Goal: Communication & Community: Answer question/provide support

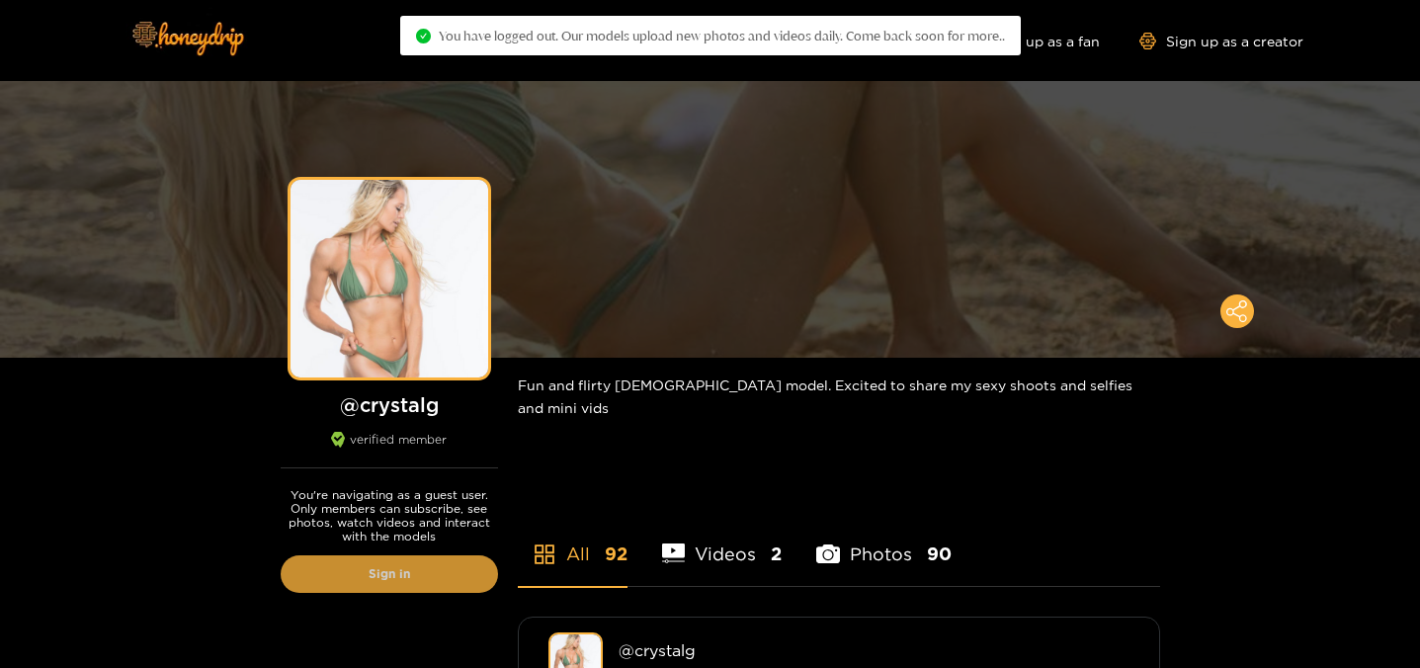
click at [434, 568] on link "Sign in" at bounding box center [389, 574] width 217 height 38
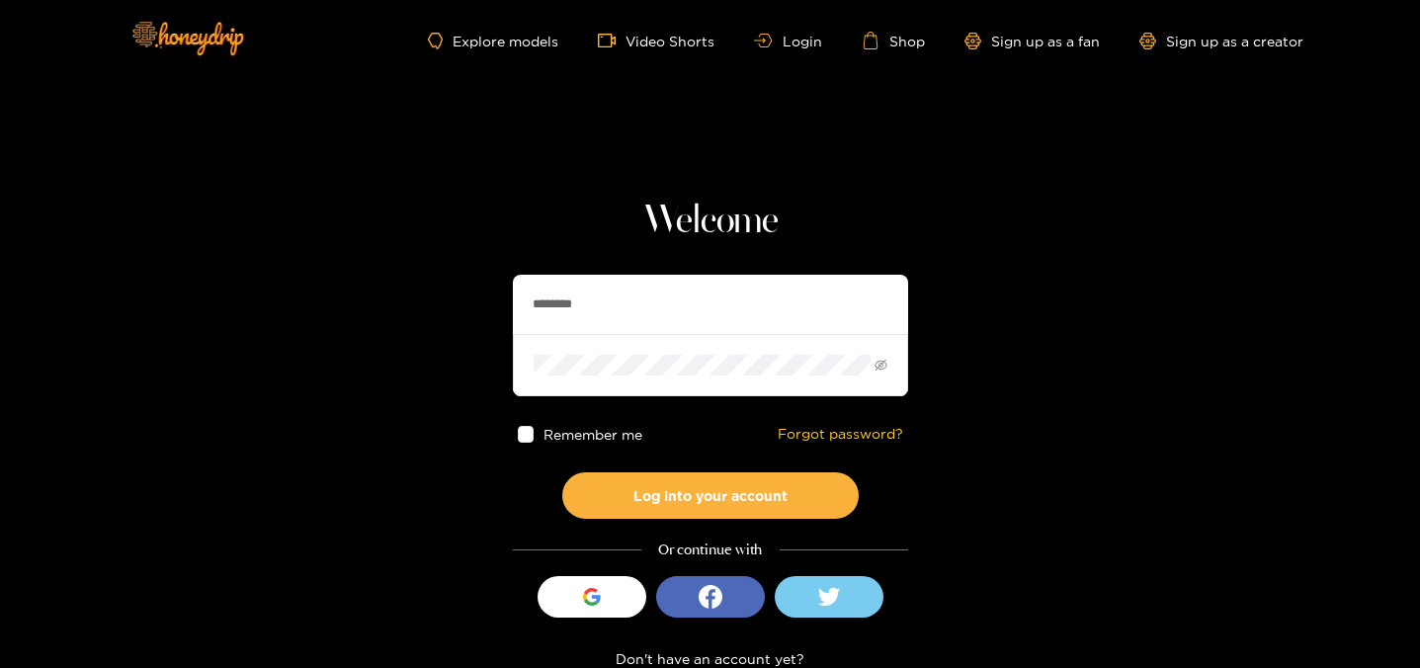
drag, startPoint x: 526, startPoint y: 295, endPoint x: 363, endPoint y: 232, distance: 174.6
click at [375, 249] on section "Welcome ******** Remember me Forgot password? Log into your account Or continue…" at bounding box center [710, 351] width 1420 height 703
drag, startPoint x: 547, startPoint y: 299, endPoint x: 450, endPoint y: 289, distance: 97.4
click at [436, 287] on section "Welcome ******** Remember me Forgot password? Log into your account Or continue…" at bounding box center [710, 351] width 1420 height 703
drag, startPoint x: 611, startPoint y: 308, endPoint x: 454, endPoint y: 305, distance: 157.2
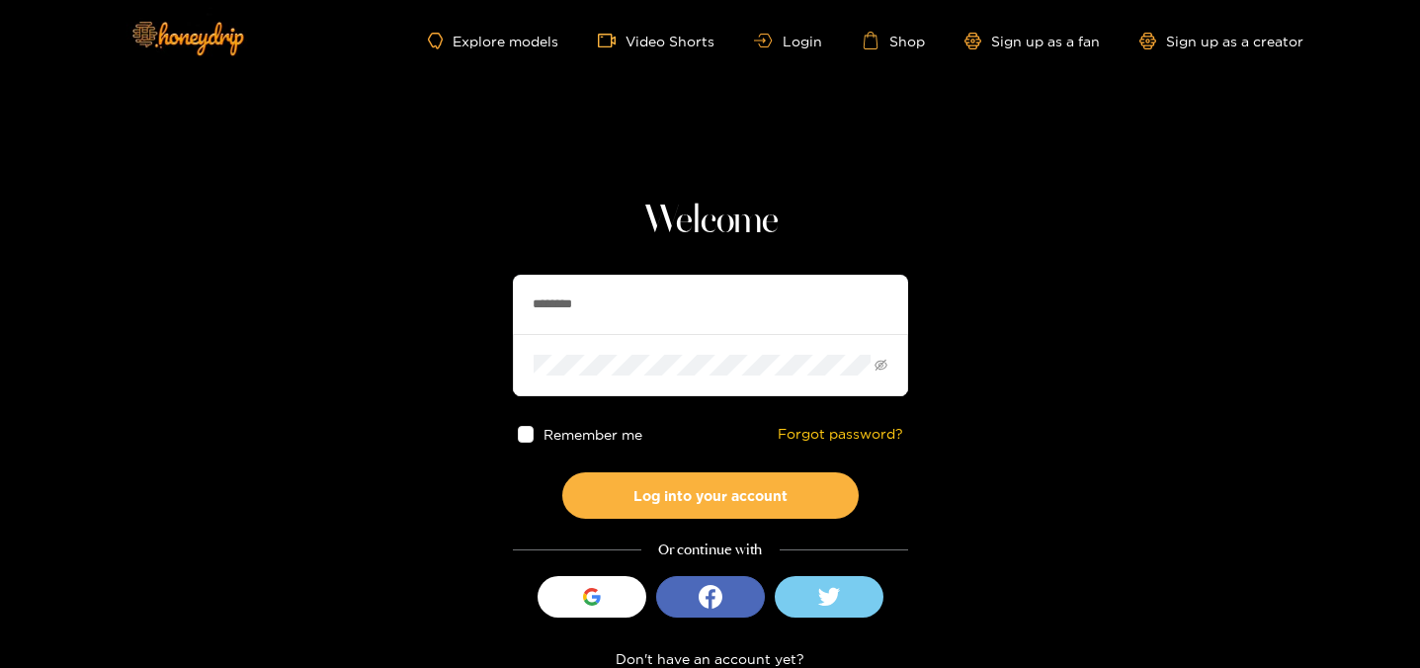
click at [459, 306] on section "Welcome ******** Remember me Forgot password? Log into your account Or continue…" at bounding box center [710, 351] width 1420 height 703
type input "*"
type input "*******"
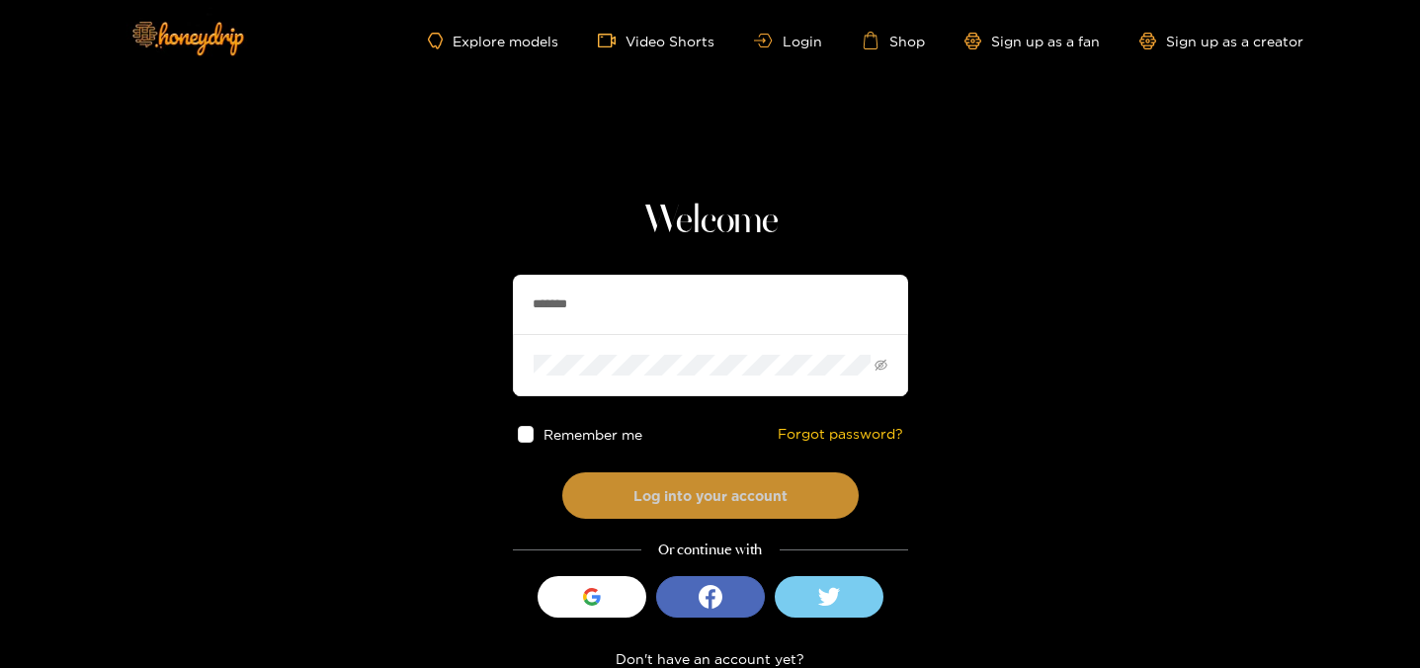
click at [643, 489] on button "Log into your account" at bounding box center [710, 495] width 297 height 46
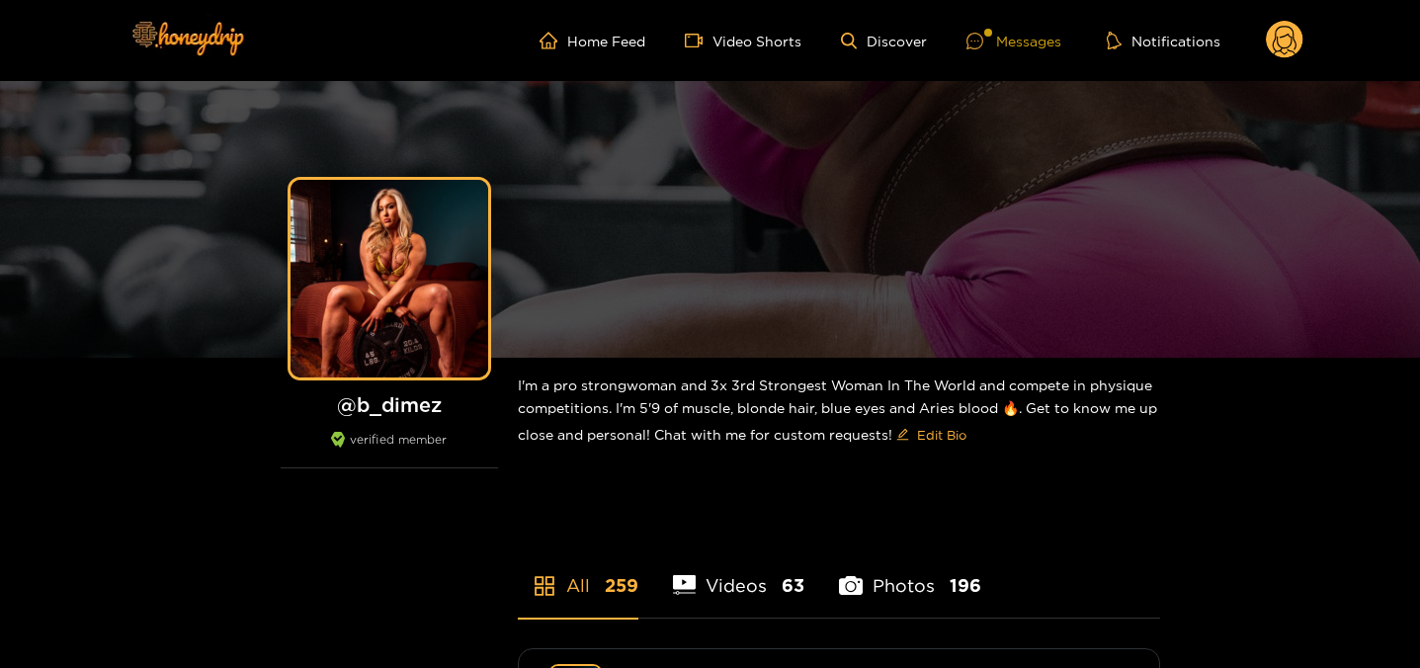
click at [1012, 32] on div "Messages" at bounding box center [1014, 41] width 95 height 23
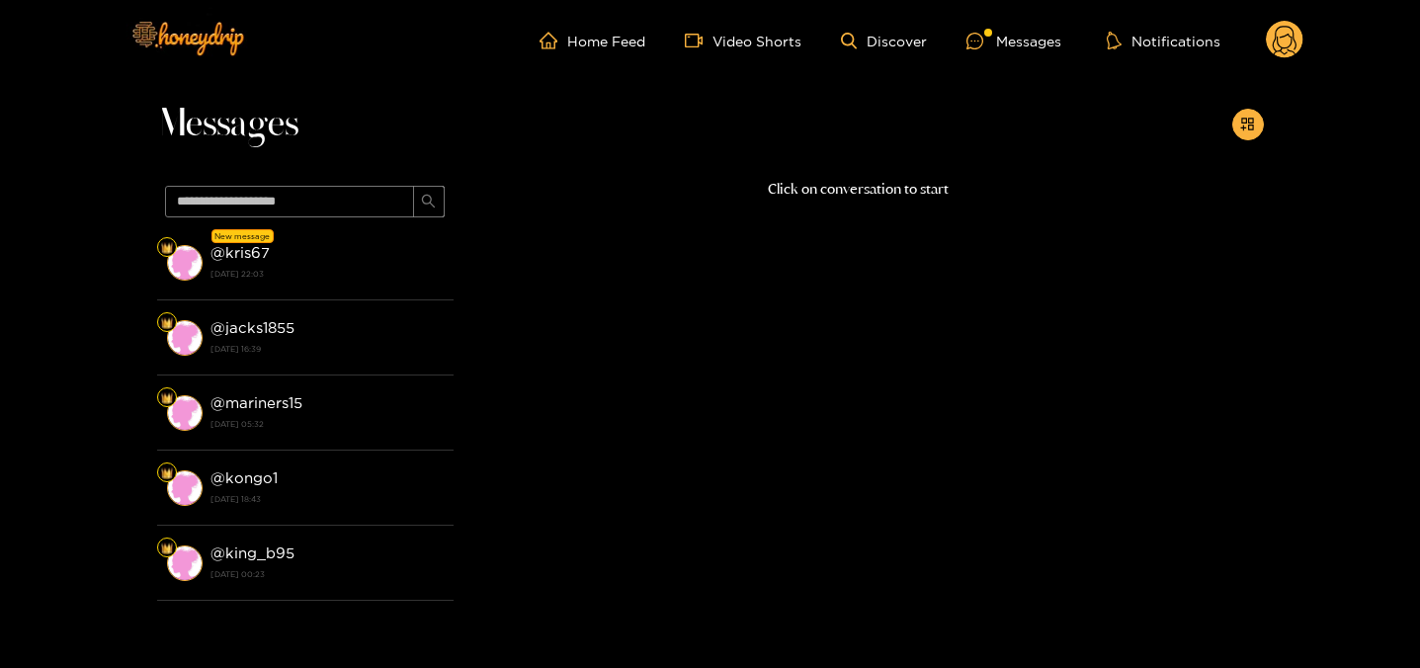
click at [296, 265] on strong "[DATE] 22:03" at bounding box center [327, 274] width 233 height 18
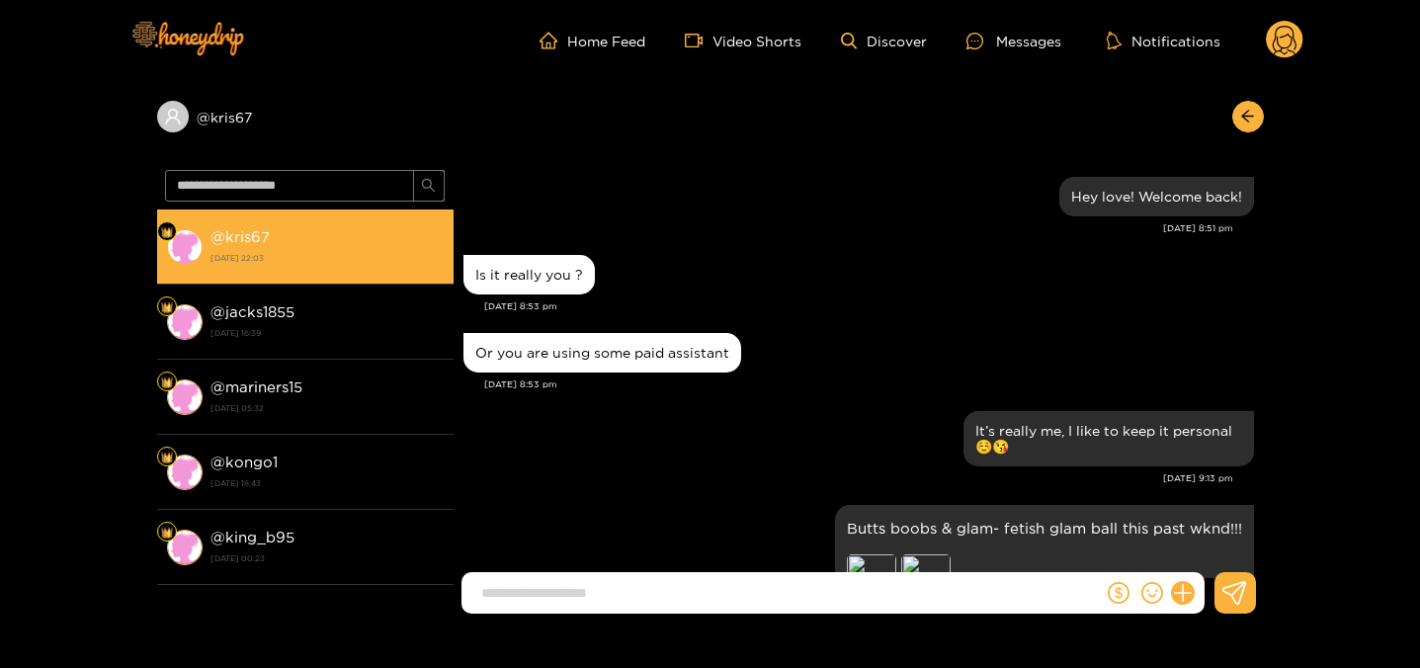
scroll to position [2371, 0]
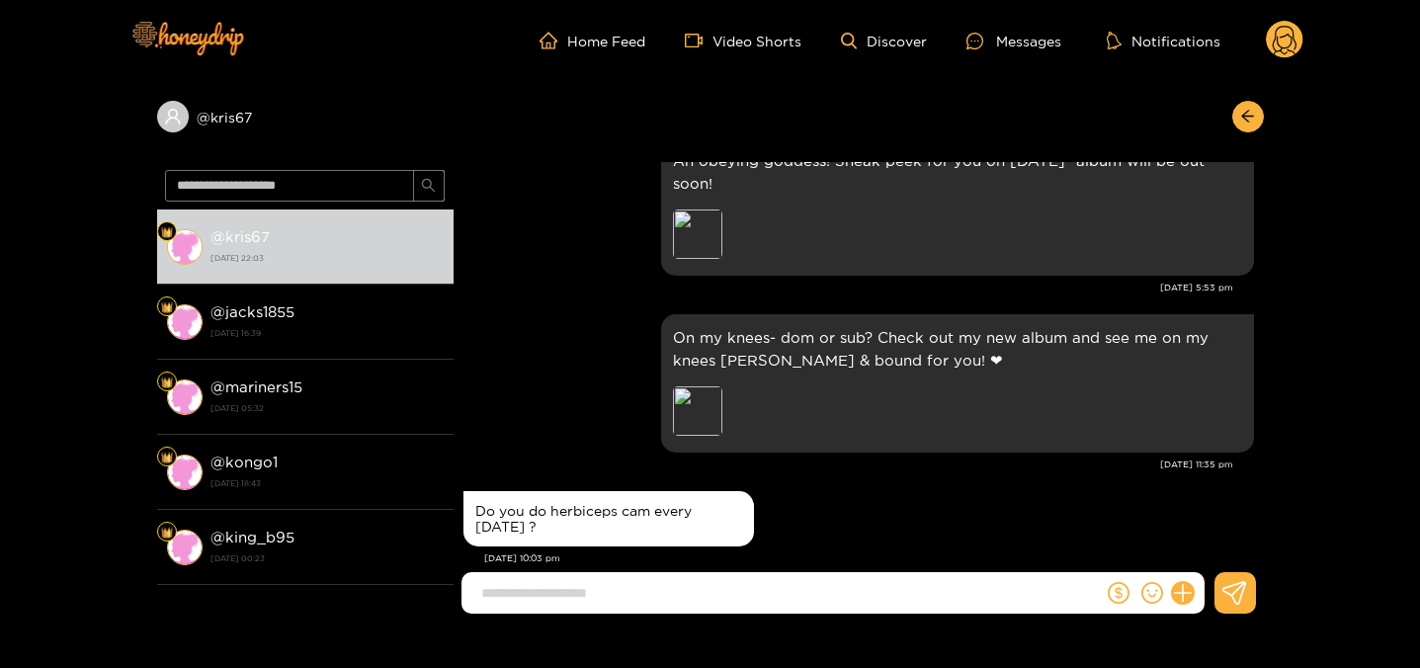
click at [577, 606] on input at bounding box center [787, 593] width 632 height 33
drag, startPoint x: 554, startPoint y: 499, endPoint x: 531, endPoint y: 463, distance: 43.1
click at [532, 491] on div "Do you do herbiceps cam every [DATE] ?" at bounding box center [609, 518] width 291 height 55
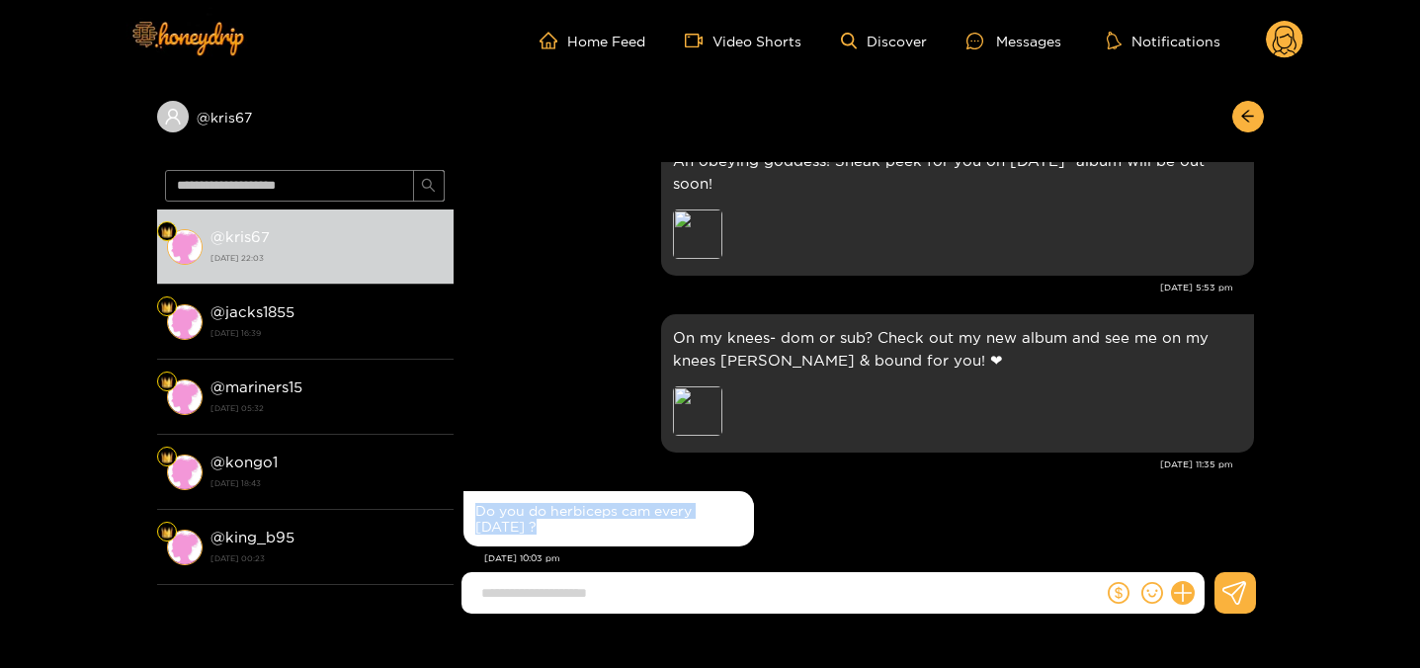
copy div "Do you do herbiceps cam every [DATE] ?"
click at [625, 595] on input at bounding box center [787, 593] width 632 height 33
drag, startPoint x: 509, startPoint y: 495, endPoint x: 475, endPoint y: 471, distance: 41.1
click at [473, 491] on div "Do you do herbiceps cam every [DATE] ?" at bounding box center [609, 518] width 291 height 55
copy div "Do you do herbiceps cam every [DATE] ?"
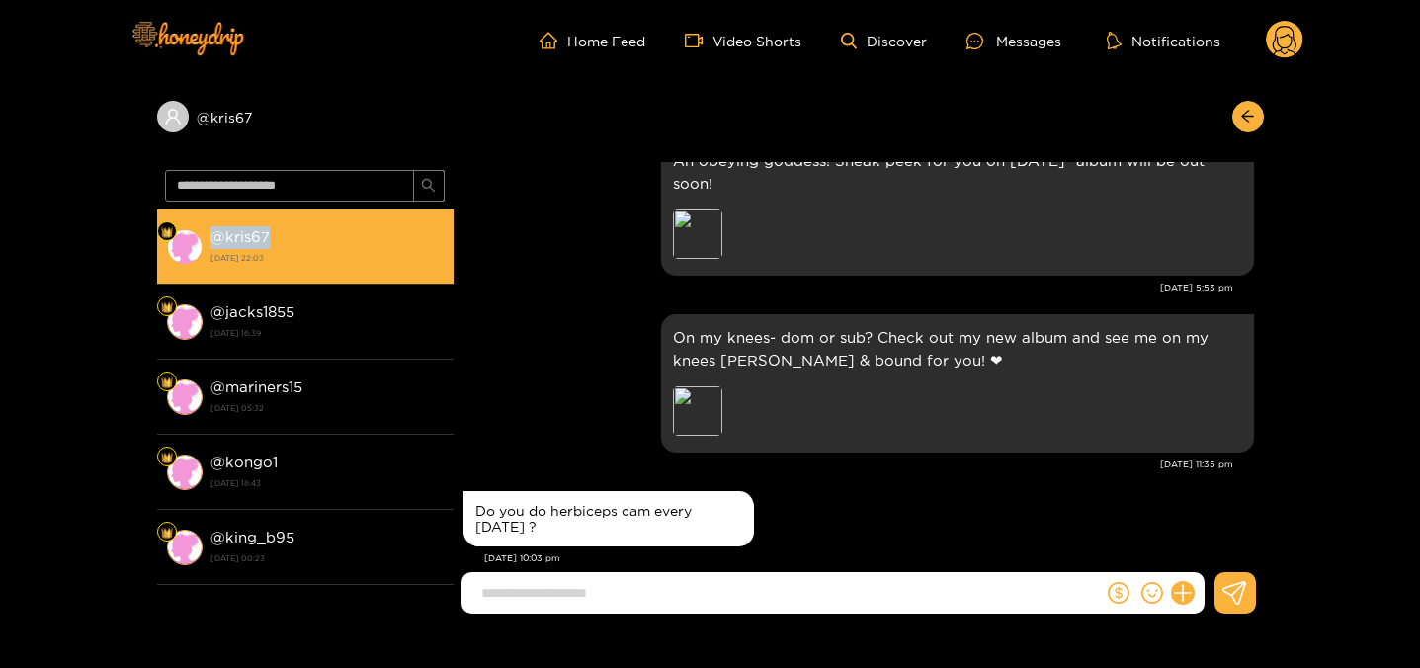
drag, startPoint x: 270, startPoint y: 232, endPoint x: 214, endPoint y: 231, distance: 55.4
click at [214, 231] on div "@ kris67 [DATE] 22:03" at bounding box center [327, 246] width 233 height 44
copy strong "@ kris67"
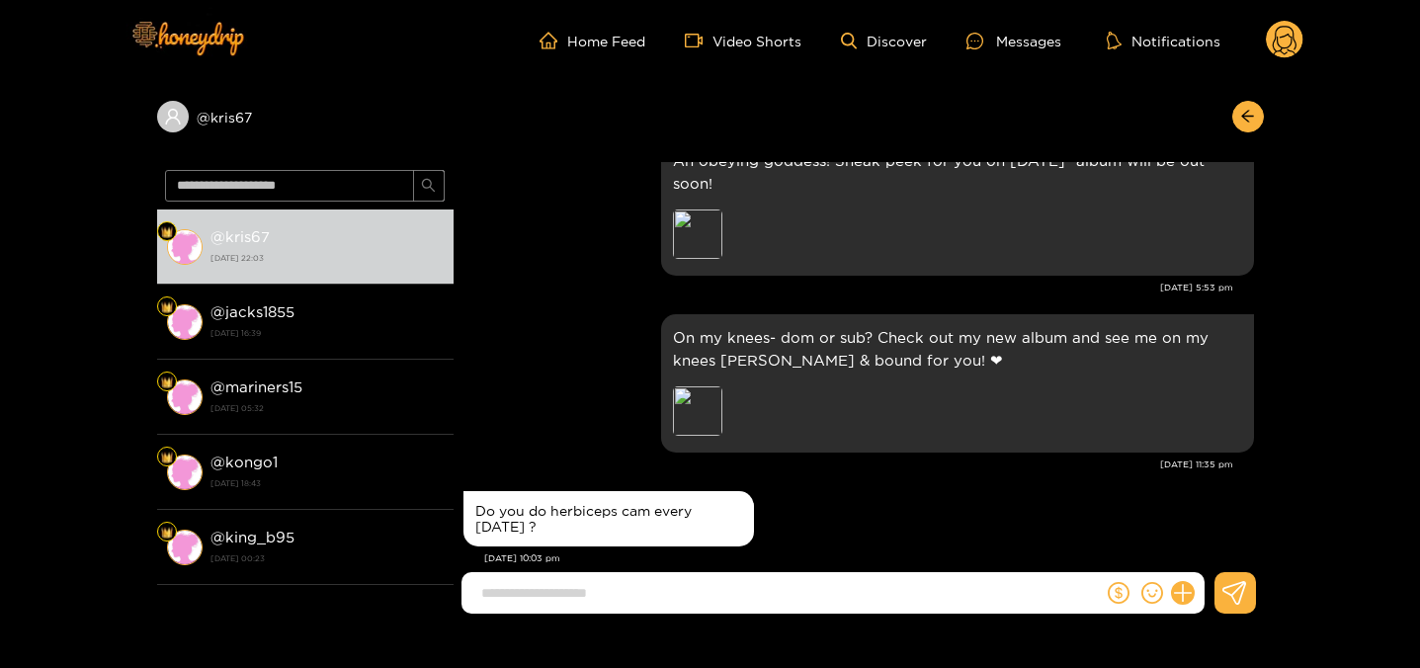
click at [1284, 53] on icon at bounding box center [1285, 43] width 24 height 35
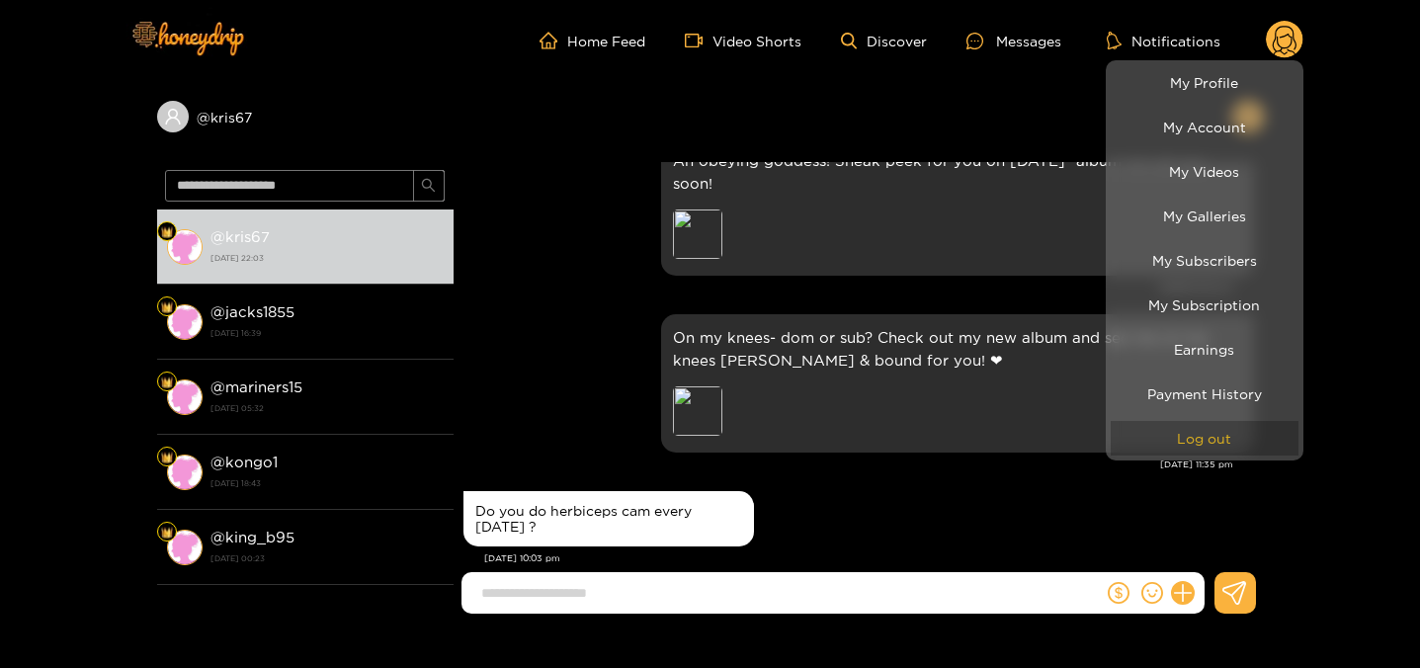
click at [1199, 442] on button "Log out" at bounding box center [1205, 438] width 188 height 35
